Goal: Book appointment/travel/reservation

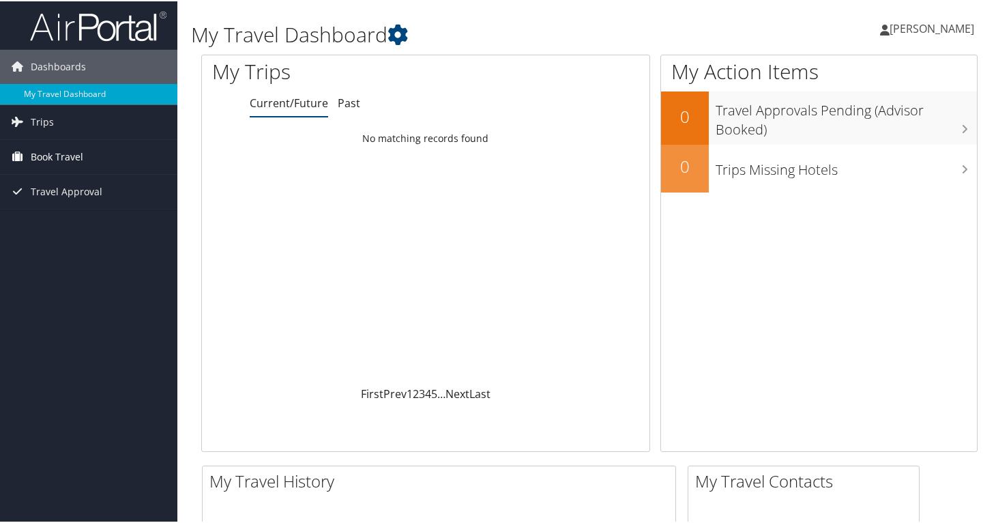
click at [59, 155] on span "Book Travel" at bounding box center [57, 156] width 53 height 34
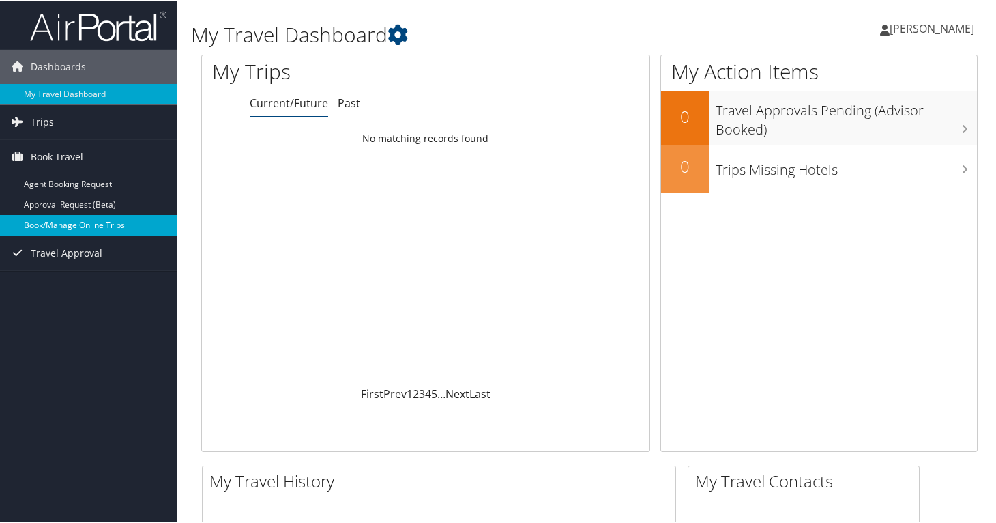
click at [74, 227] on link "Book/Manage Online Trips" at bounding box center [88, 224] width 177 height 20
click at [66, 91] on link "My Travel Dashboard" at bounding box center [88, 93] width 177 height 20
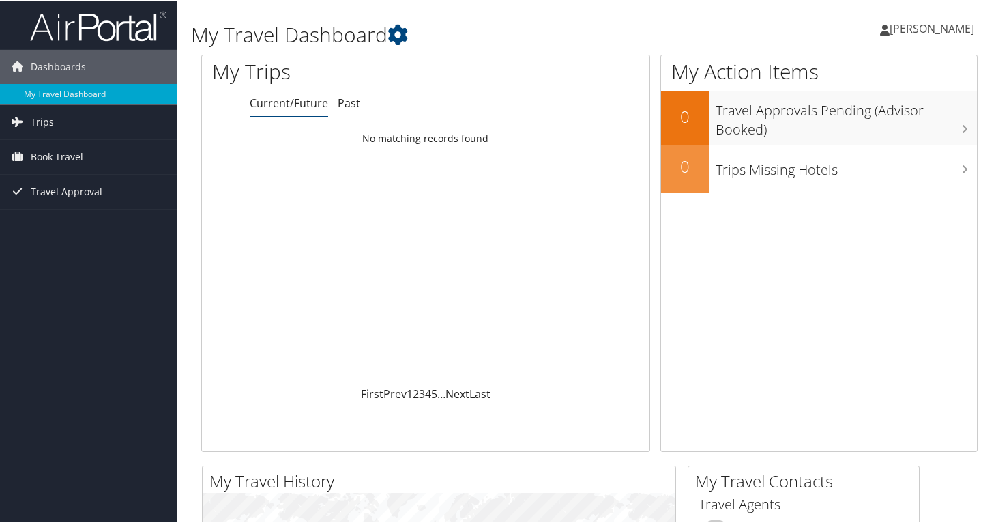
click at [907, 29] on span "[PERSON_NAME]" at bounding box center [932, 27] width 85 height 15
click at [886, 120] on link "View Travel Profile" at bounding box center [896, 121] width 152 height 23
